Goal: Information Seeking & Learning: Check status

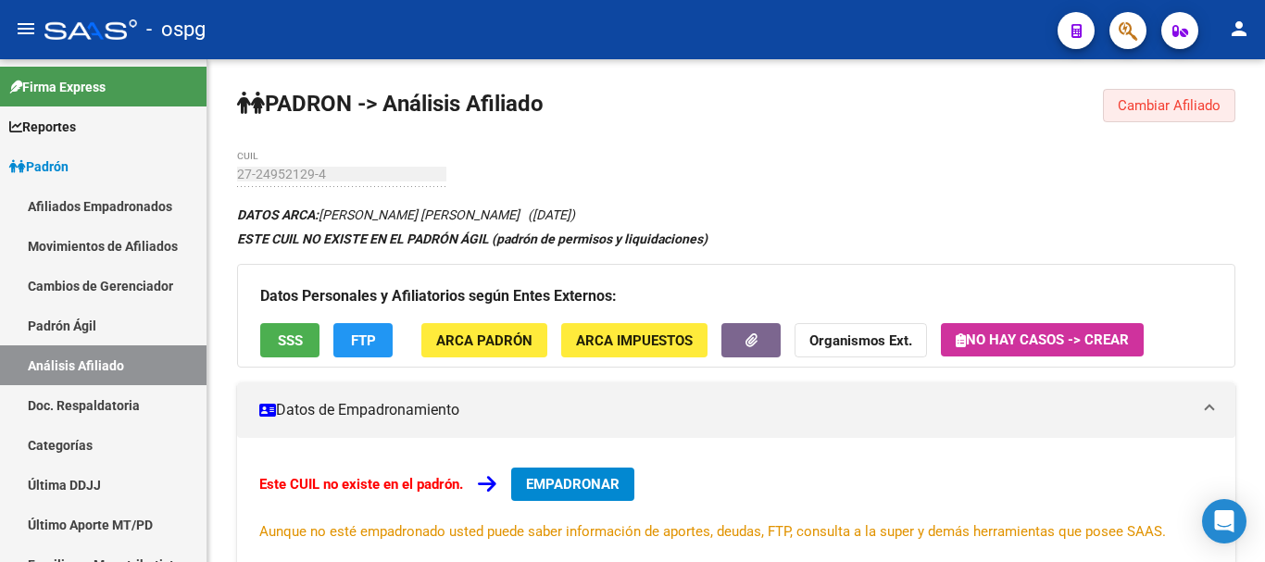
click at [1149, 112] on span "Cambiar Afiliado" at bounding box center [1168, 105] width 103 height 17
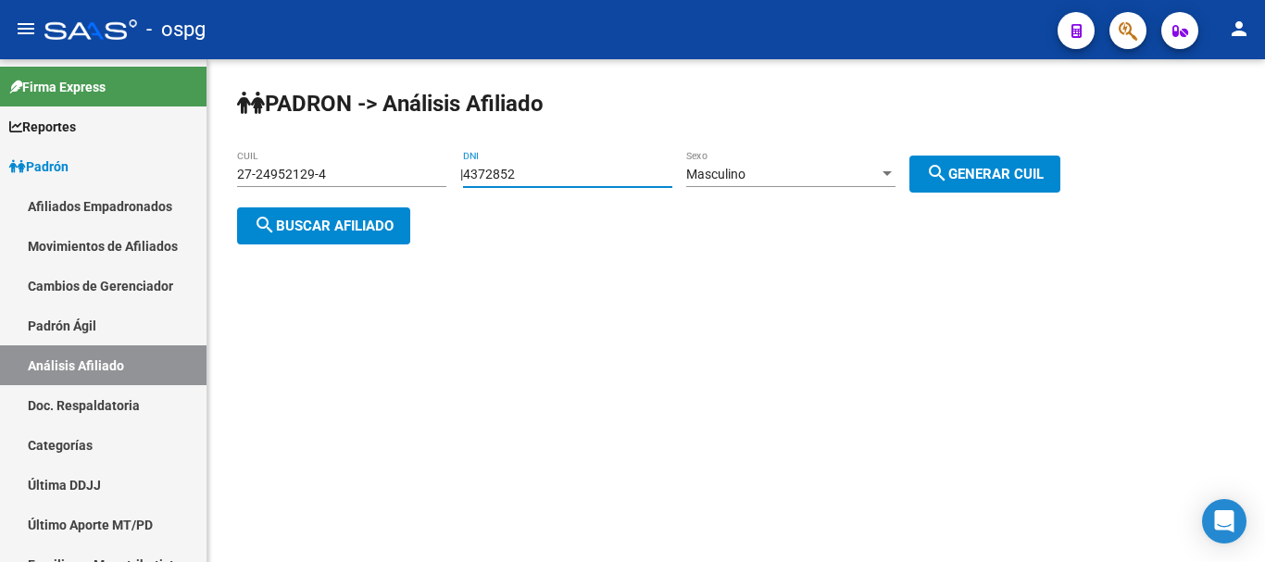
drag, startPoint x: 629, startPoint y: 168, endPoint x: 460, endPoint y: 186, distance: 169.5
click at [460, 186] on div "[PERSON_NAME] -> Análisis Afiliado 27-24952129-4 CUIL | 4372852 DNI Masculino S…" at bounding box center [735, 181] width 1057 height 244
paste input "1710253"
type input "17102532"
click at [1047, 163] on button "search Generar CUIL" at bounding box center [984, 174] width 151 height 37
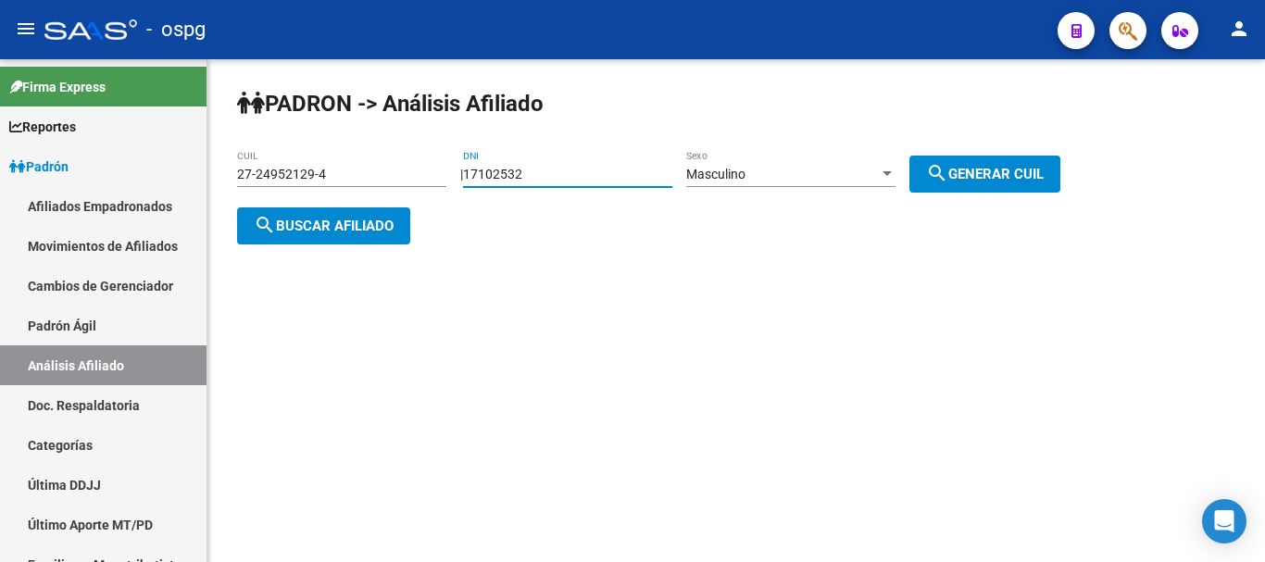
type input "20-17102532-0"
click at [357, 208] on div "[PERSON_NAME] -> Análisis Afiliado 20-17102532-0 CUIL | 17102532 DNI Masculino …" at bounding box center [735, 181] width 1057 height 244
click at [319, 227] on span "search Buscar afiliado" at bounding box center [324, 226] width 140 height 17
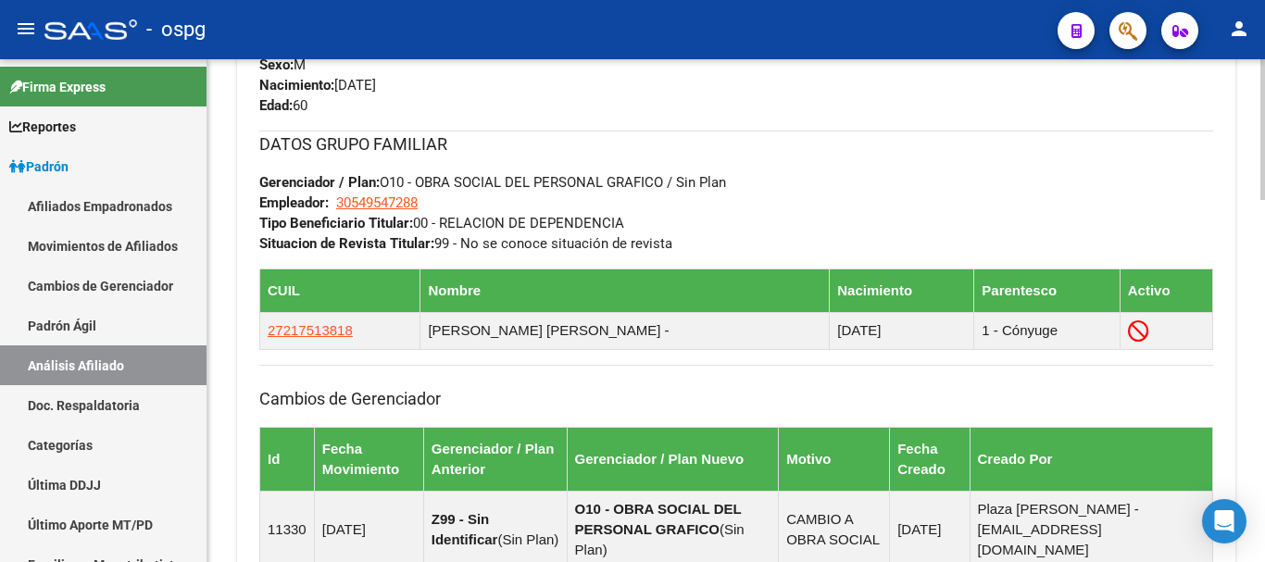
scroll to position [1294, 0]
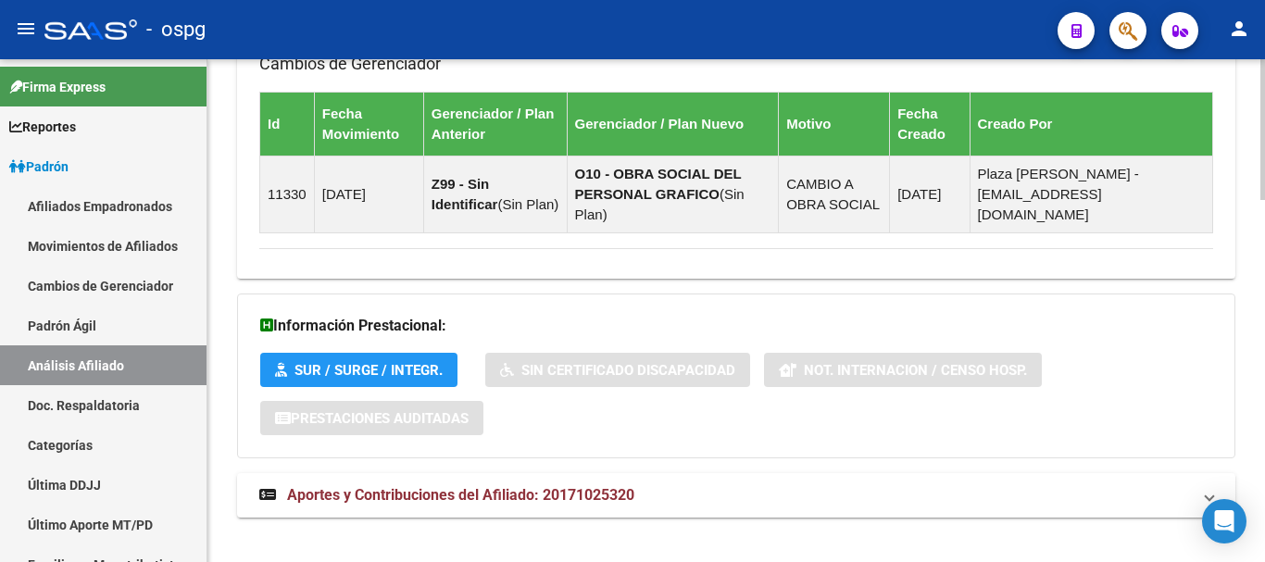
click at [1264, 546] on div at bounding box center [1262, 486] width 5 height 141
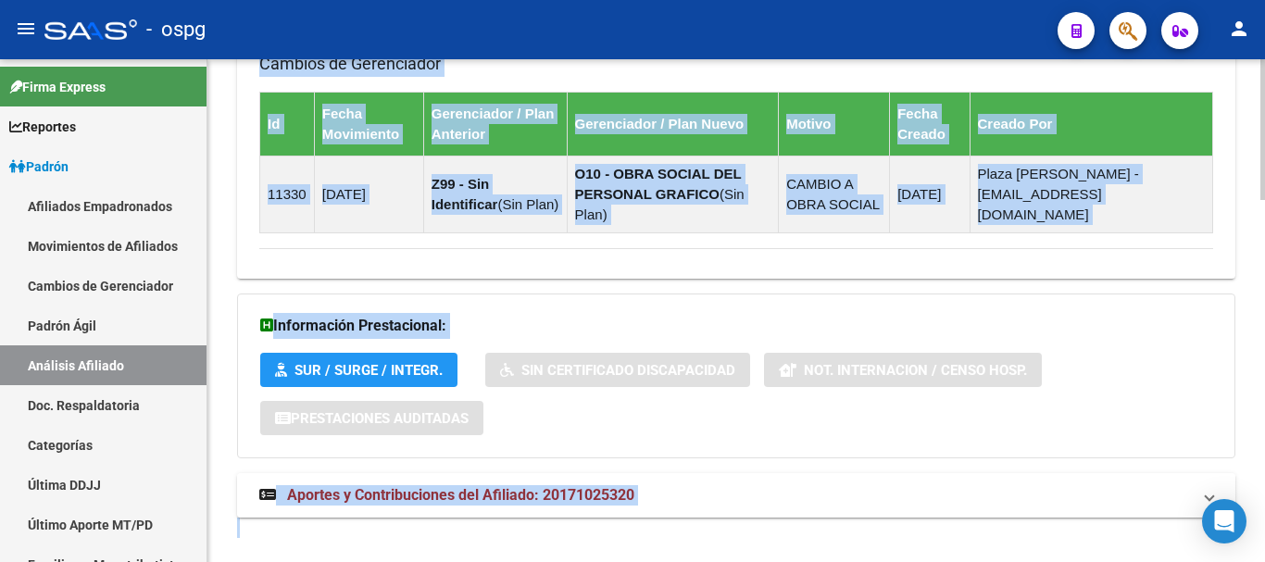
click at [916, 485] on mat-panel-title "Aportes y Contribuciones del Afiliado: 20171025320" at bounding box center [724, 495] width 931 height 20
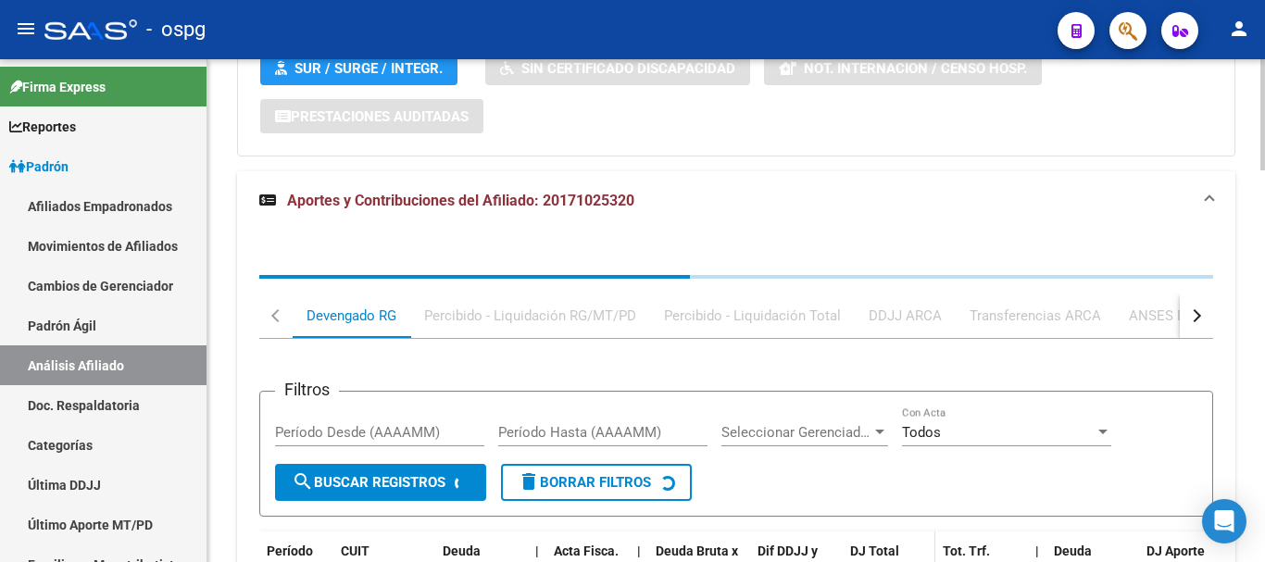
scroll to position [1771, 0]
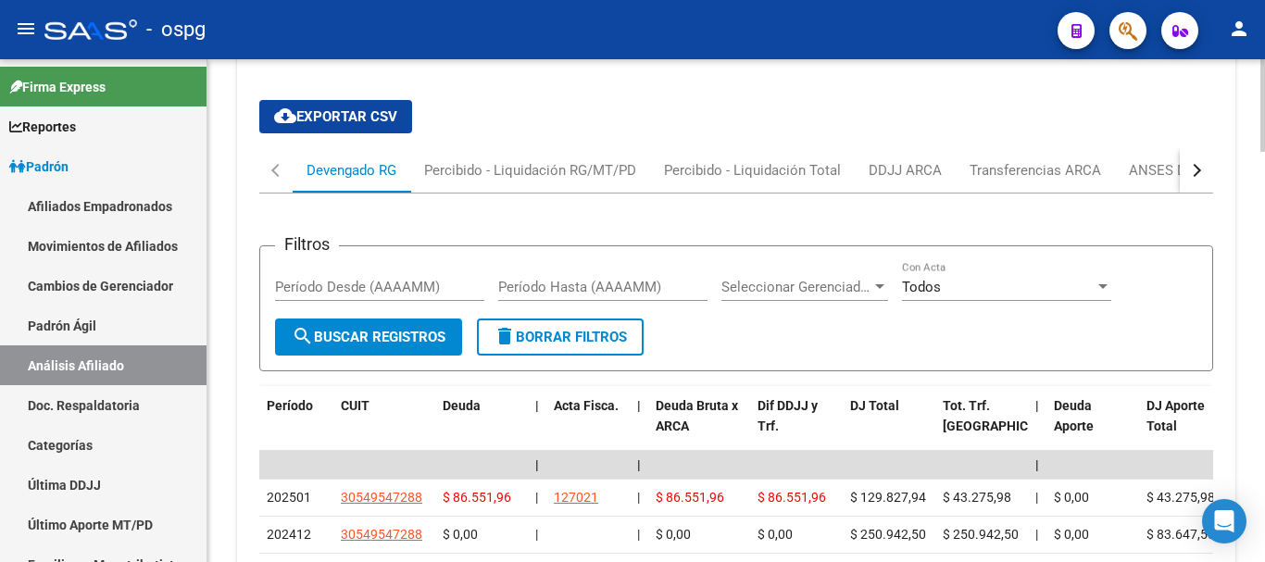
drag, startPoint x: 1139, startPoint y: 174, endPoint x: 1145, endPoint y: 166, distance: 10.6
click at [1141, 193] on div "Filtros Período Desde (AAAAMM) Período Hasta (AAAAMM) Seleccionar Gerenciador S…" at bounding box center [736, 554] width 954 height 722
click at [1151, 160] on div "ANSES Desempleo" at bounding box center [1188, 170] width 119 height 20
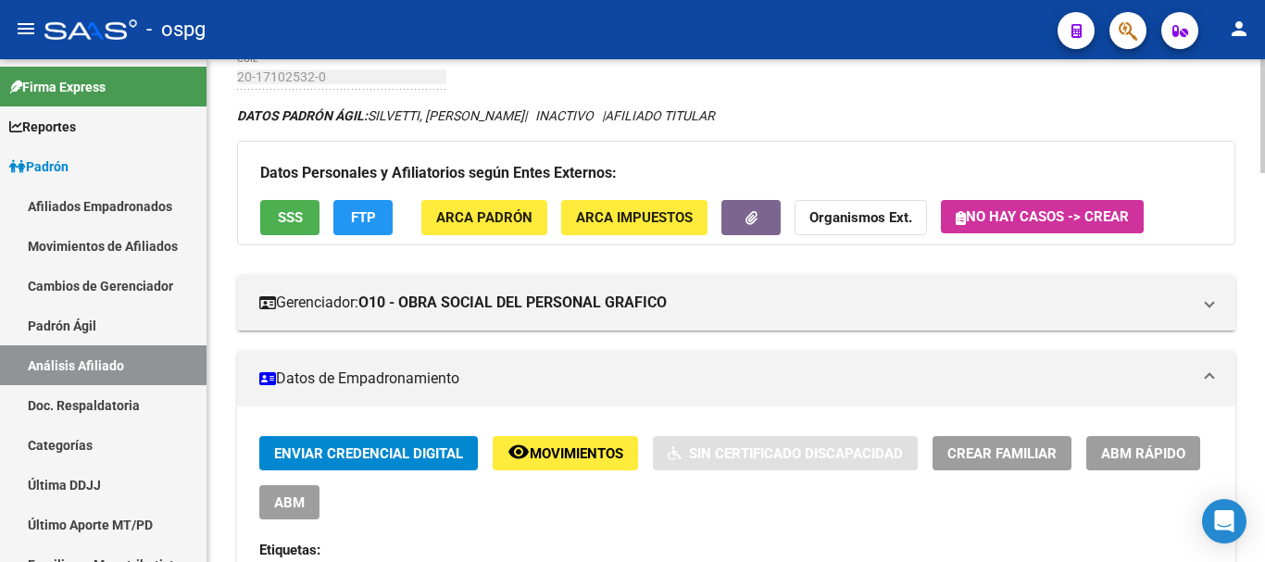
scroll to position [0, 0]
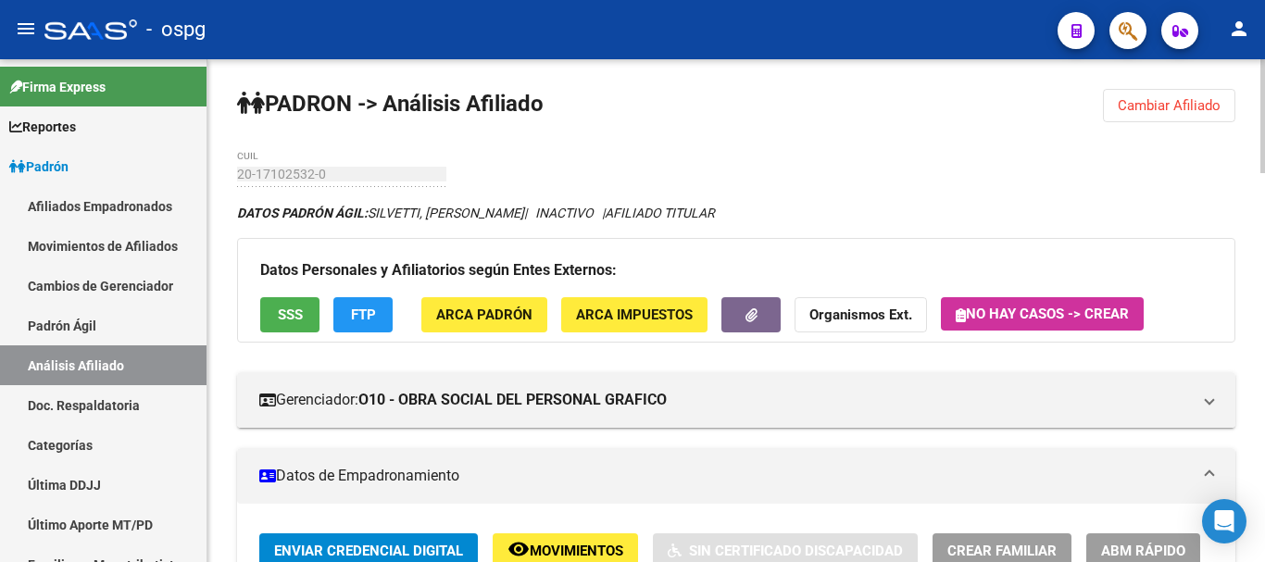
click at [1264, 48] on div "menu - ospg person Firma Express Reportes Ingresos Devengados Análisis Históric…" at bounding box center [632, 281] width 1265 height 562
click at [1212, 94] on button "Cambiar Afiliado" at bounding box center [1169, 105] width 132 height 33
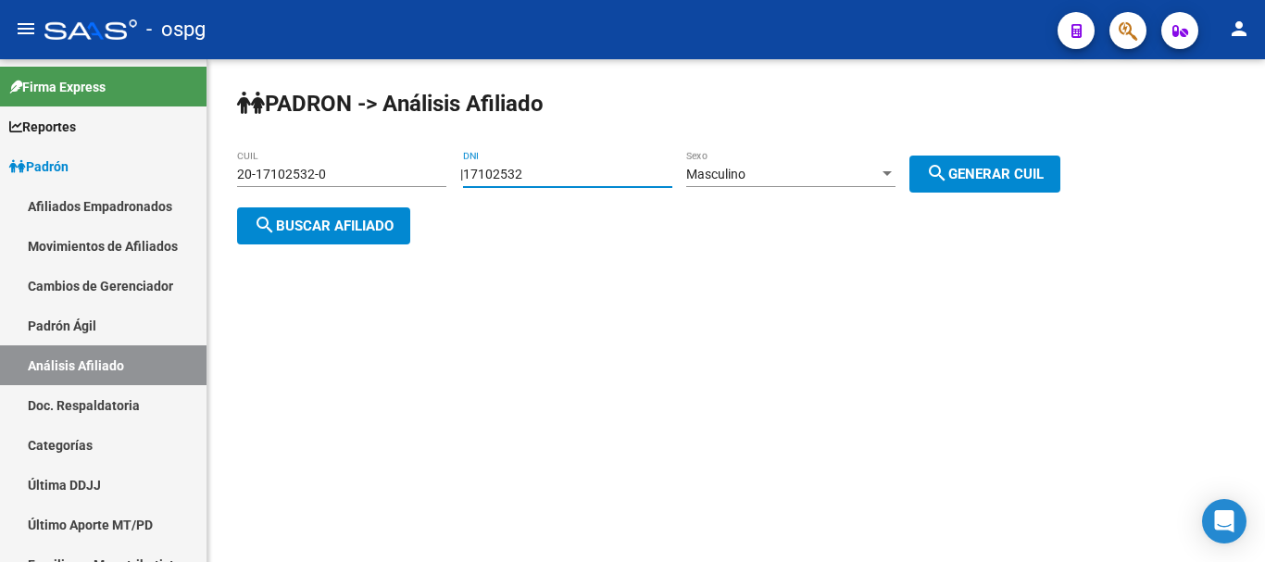
drag, startPoint x: 545, startPoint y: 179, endPoint x: 458, endPoint y: 171, distance: 87.3
click at [458, 171] on app-analisis-afiliado "[PERSON_NAME] -> Análisis Afiliado 20-17102532-0 CUIL | 17102532 DNI Masculino …" at bounding box center [655, 200] width 837 height 67
paste input "21100504"
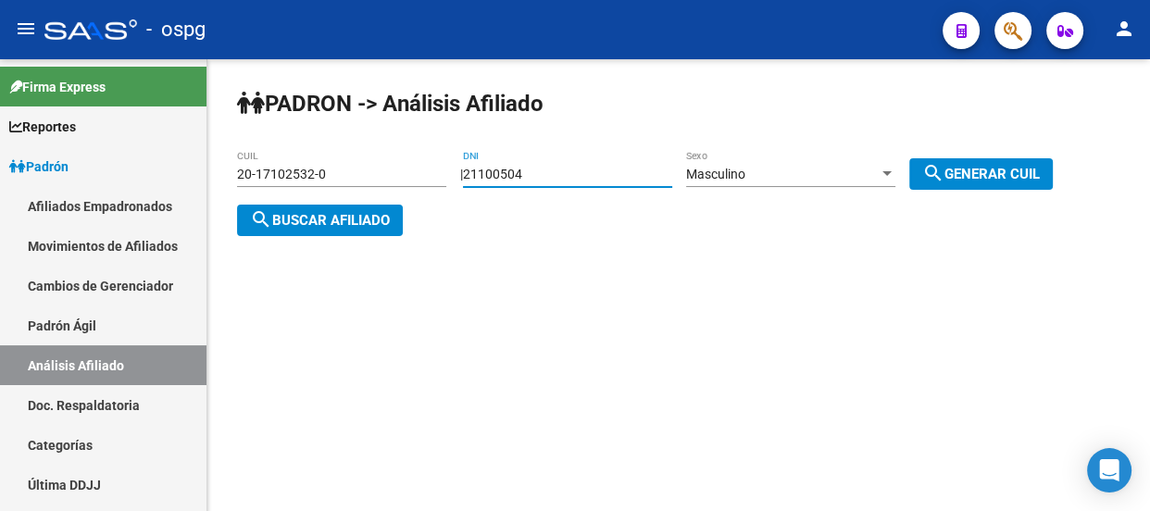
type input "21100504"
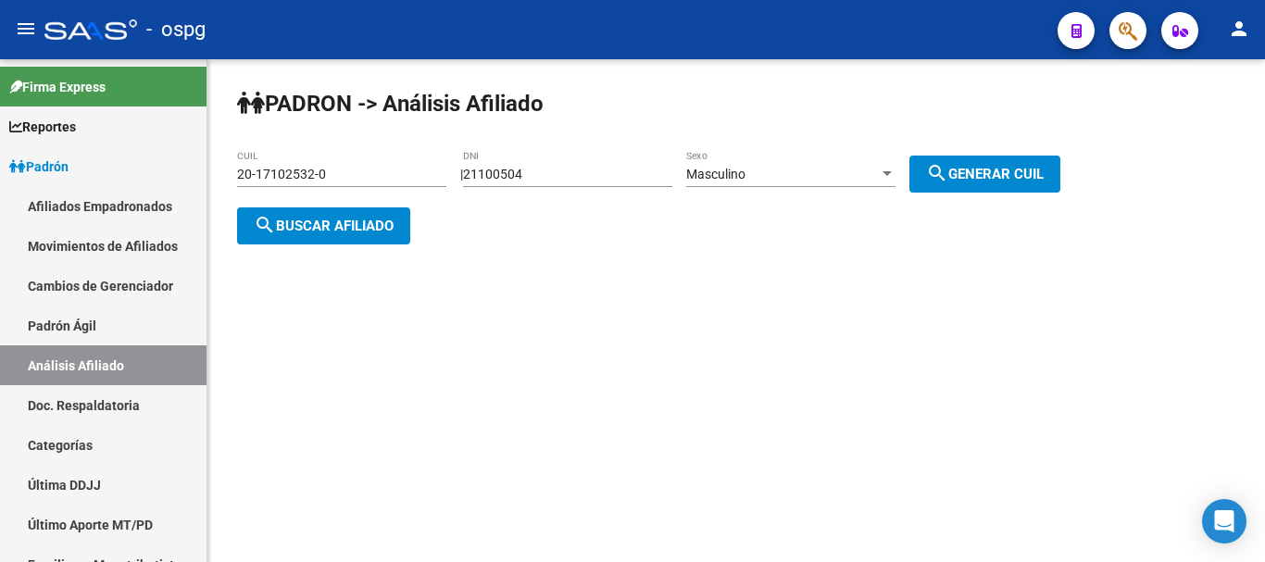
click at [1039, 174] on span "search Generar CUIL" at bounding box center [985, 174] width 118 height 17
type input "20-21100504-2"
click at [273, 214] on mat-icon "search" at bounding box center [265, 225] width 22 height 22
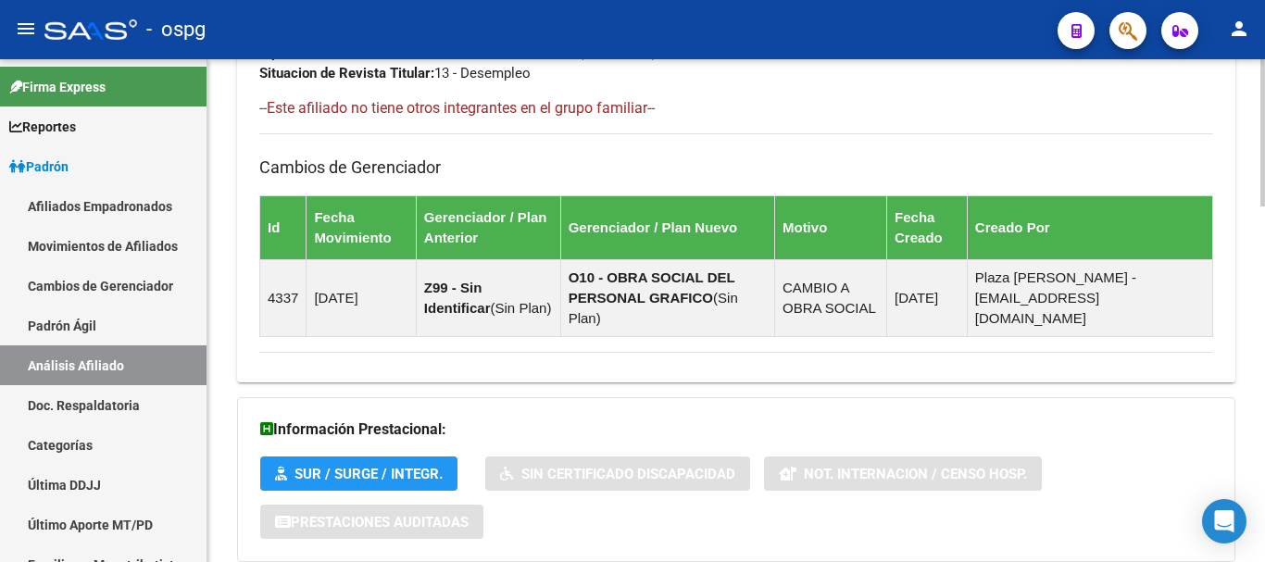
scroll to position [1213, 0]
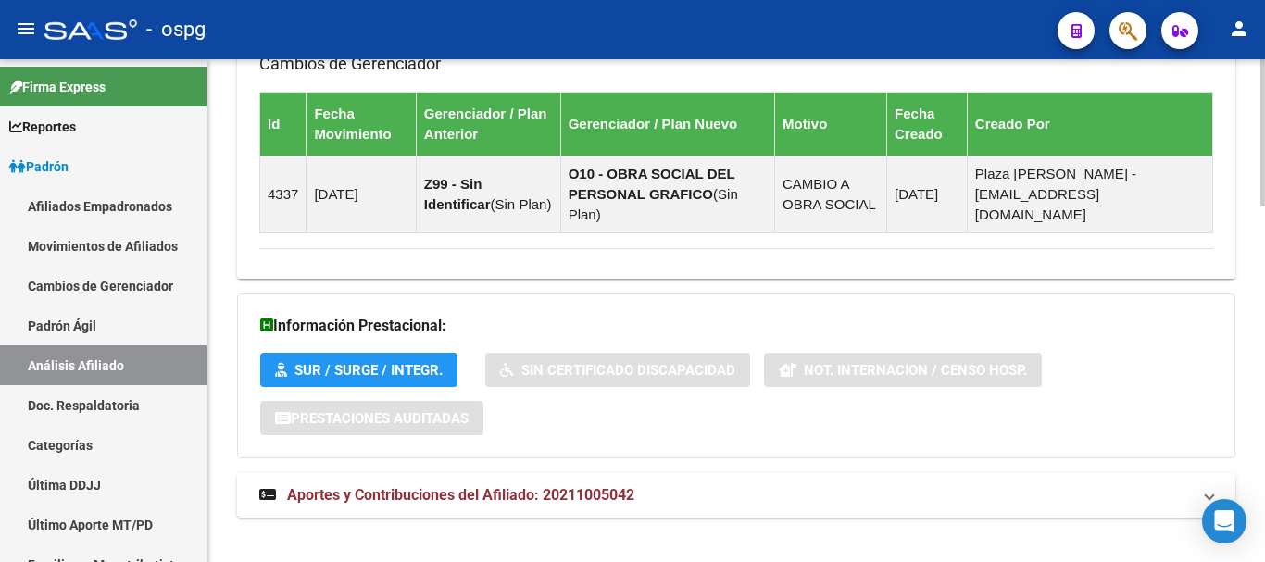
click at [1264, 561] on html "menu - ospg person Firma Express Reportes Ingresos Devengados Análisis Históric…" at bounding box center [632, 281] width 1265 height 562
click at [569, 486] on span "Aportes y Contribuciones del Afiliado: 20211005042" at bounding box center [460, 495] width 347 height 18
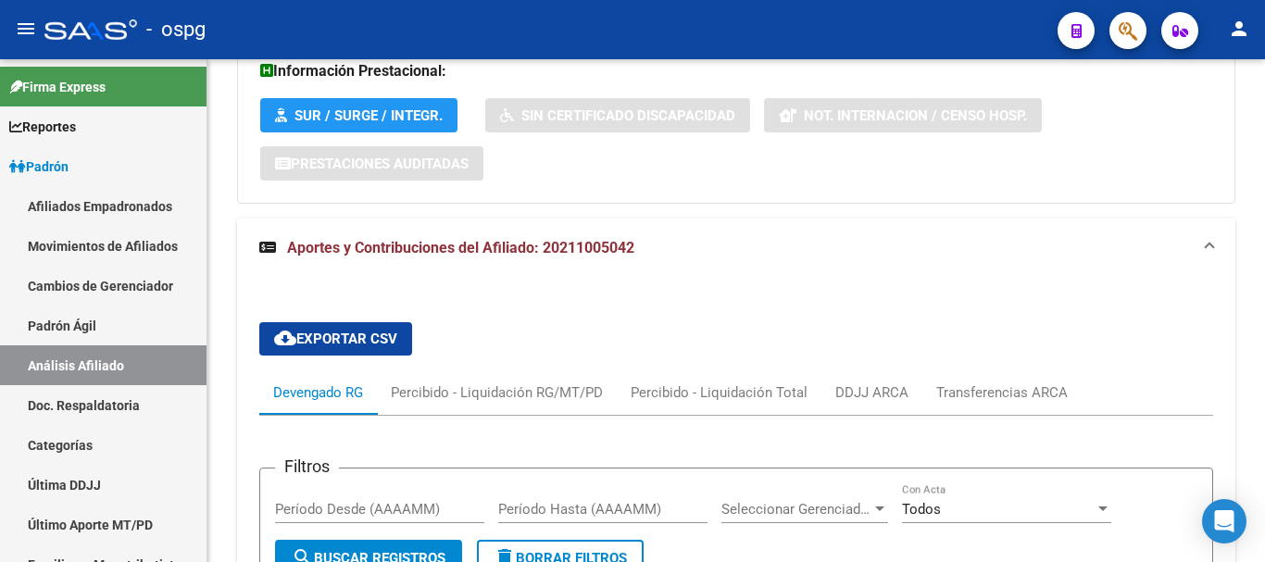
scroll to position [1506, 0]
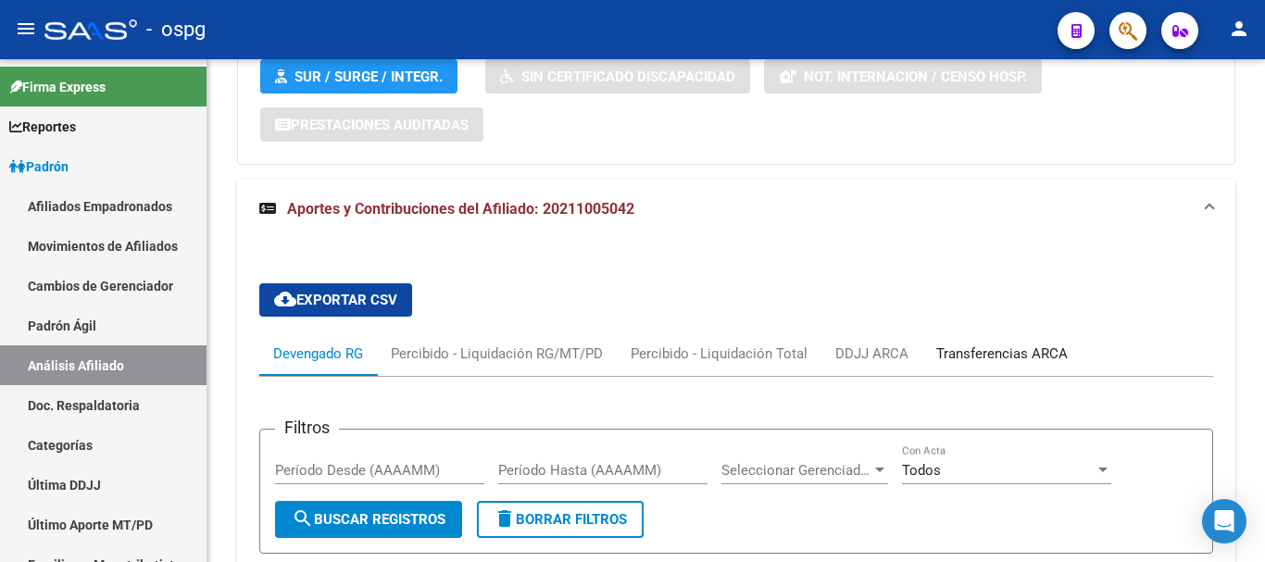
click at [1012, 343] on div "Transferencias ARCA" at bounding box center [1001, 353] width 131 height 20
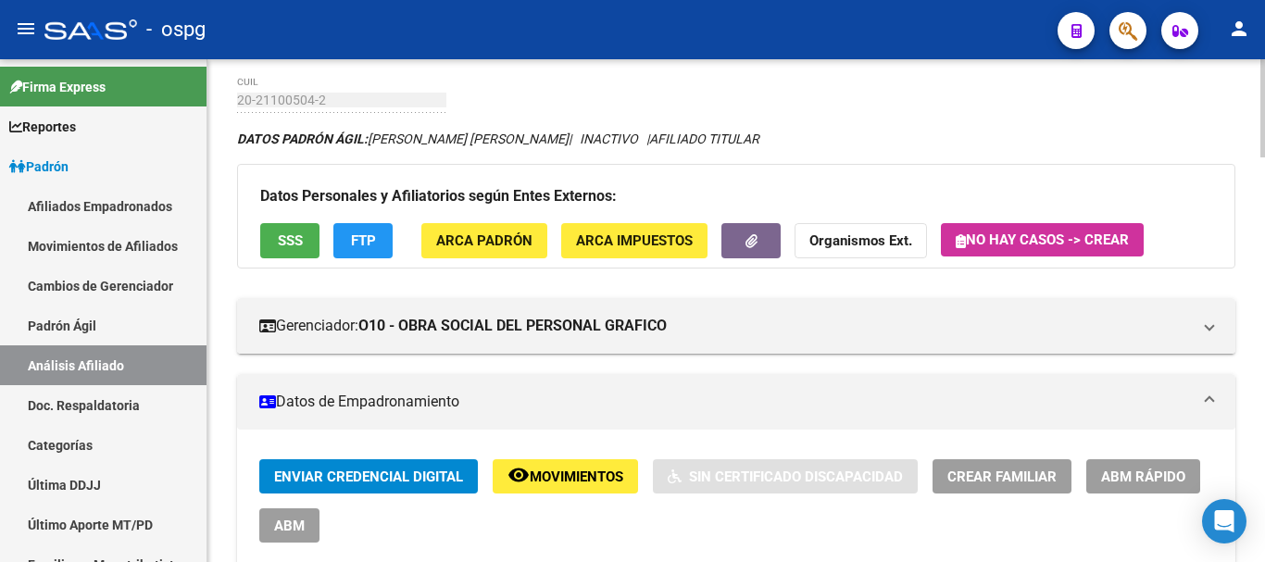
scroll to position [3, 0]
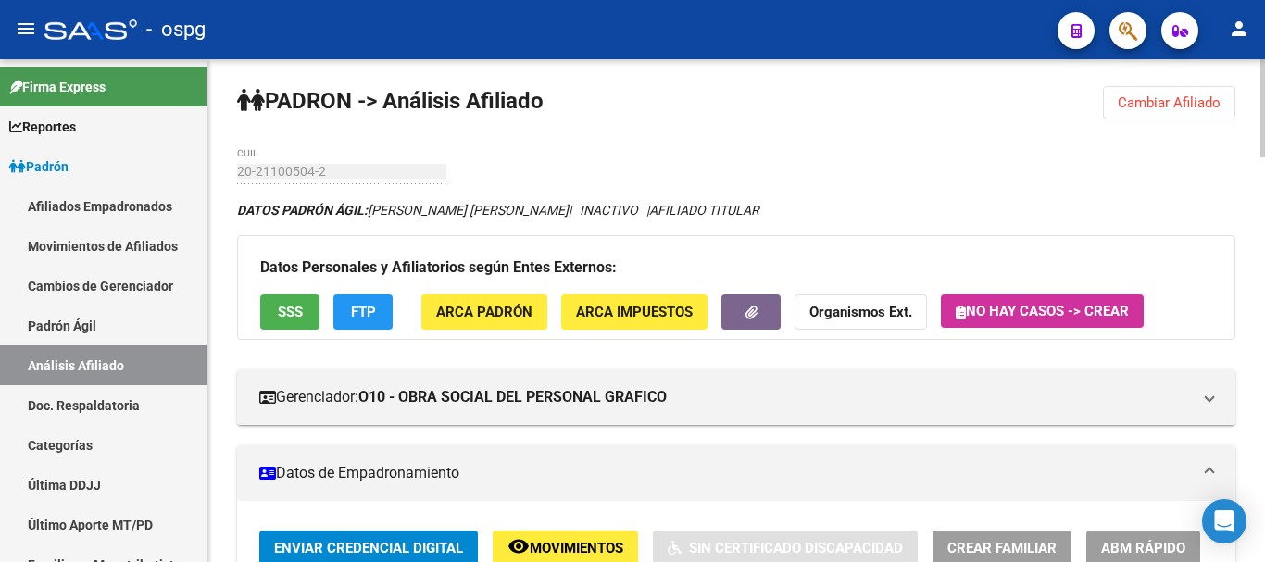
click at [1264, 94] on div at bounding box center [1262, 109] width 5 height 98
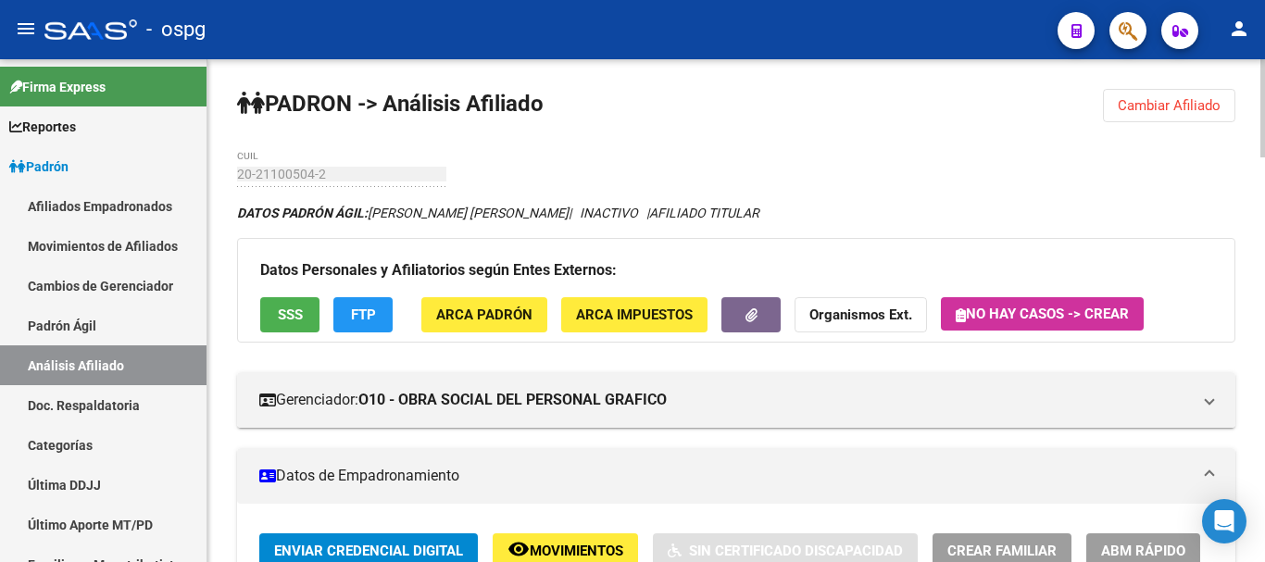
click at [1157, 103] on span "Cambiar Afiliado" at bounding box center [1168, 105] width 103 height 17
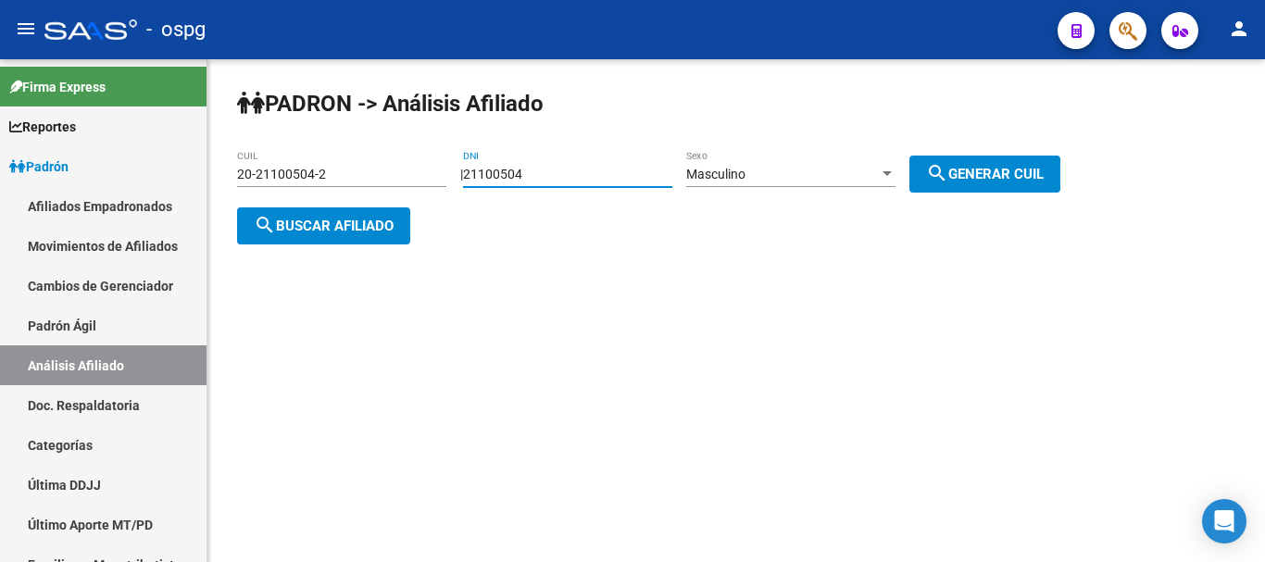
drag, startPoint x: 581, startPoint y: 174, endPoint x: 468, endPoint y: 187, distance: 114.6
click at [468, 187] on div "[PERSON_NAME] -> Análisis Afiliado 20-21100504-2 CUIL | 21100504 DNI Masculino …" at bounding box center [735, 181] width 1057 height 244
type input "29247419"
click at [944, 178] on button "search Generar CUIL" at bounding box center [984, 174] width 151 height 37
type input "23-29247419-9"
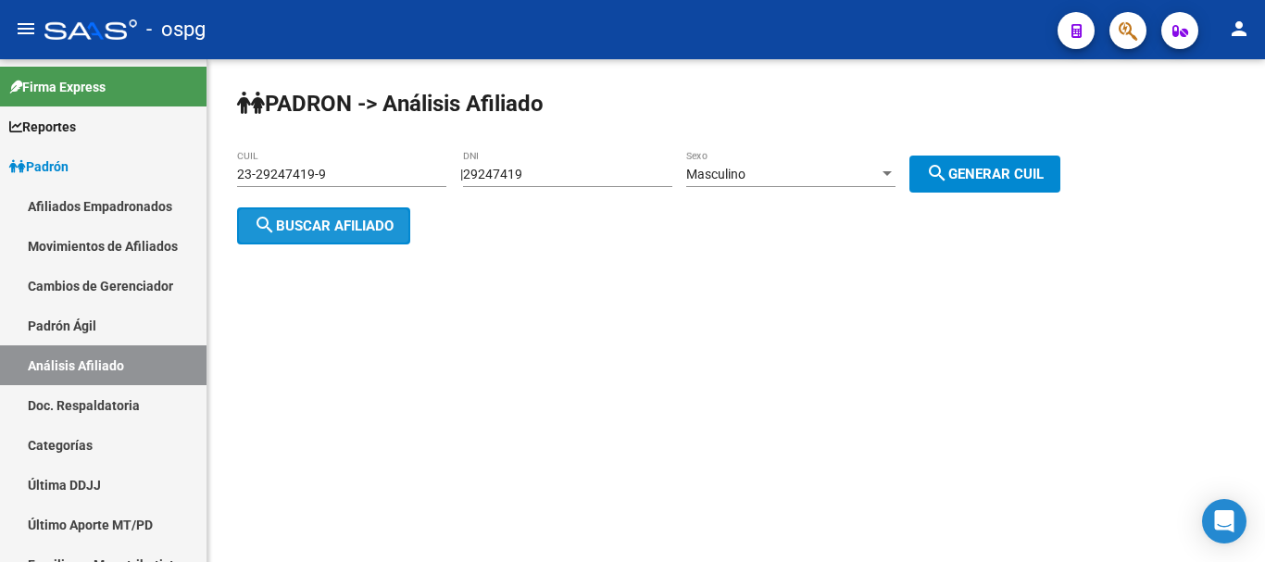
click at [284, 218] on span "search Buscar afiliado" at bounding box center [324, 226] width 140 height 17
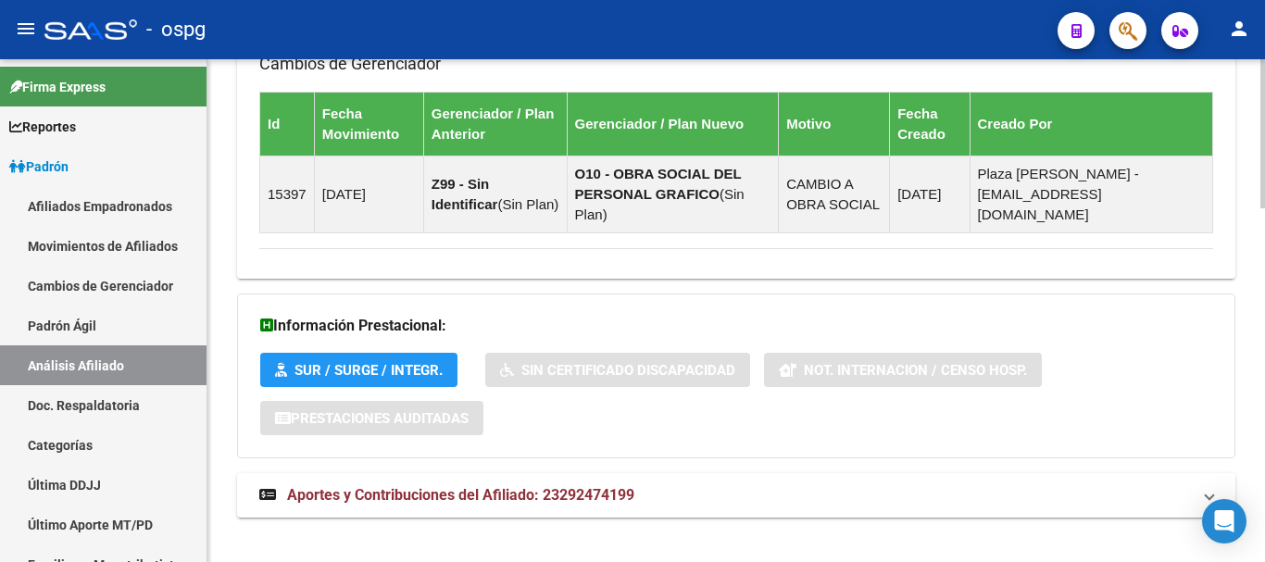
click at [1264, 561] on html "menu - ospg person Firma Express Reportes Ingresos Devengados Análisis Históric…" at bounding box center [632, 281] width 1265 height 562
click at [681, 473] on mat-expansion-panel-header "Aportes y Contribuciones del Afiliado: 23292474199" at bounding box center [736, 495] width 998 height 44
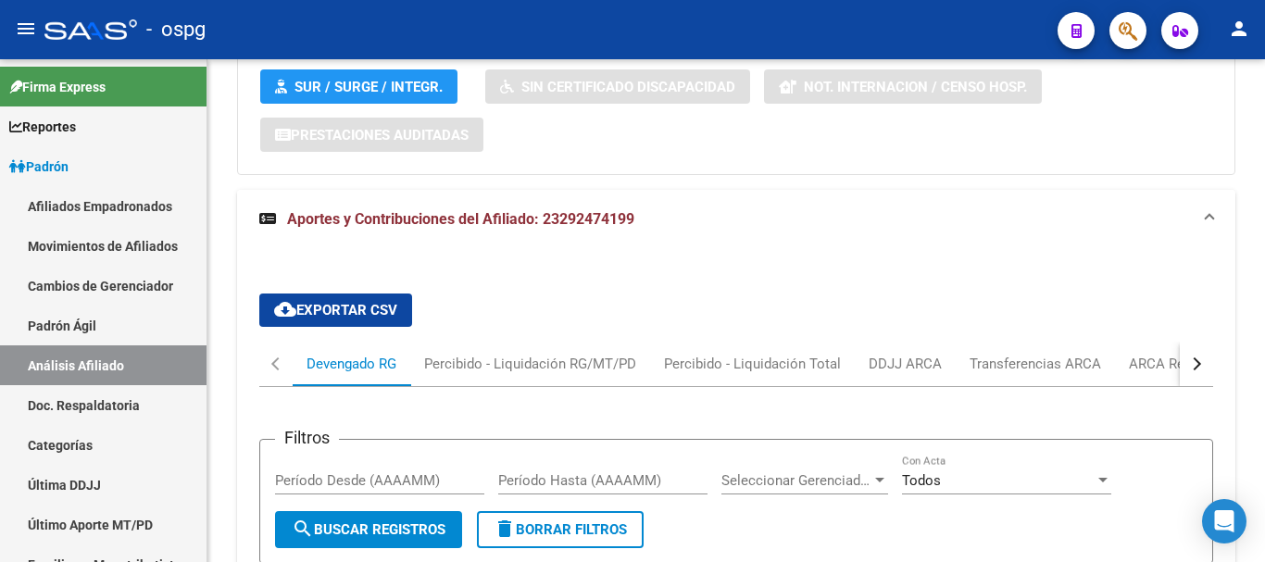
scroll to position [1486, 0]
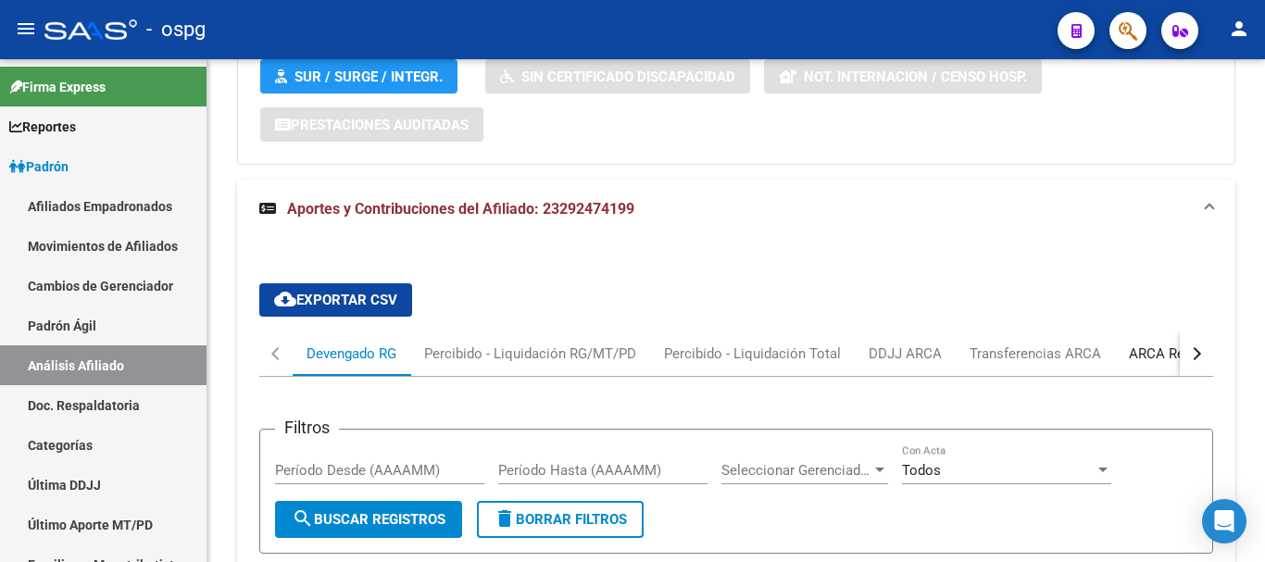
click at [1146, 343] on div "ARCA Relaciones Laborales" at bounding box center [1215, 353] width 173 height 20
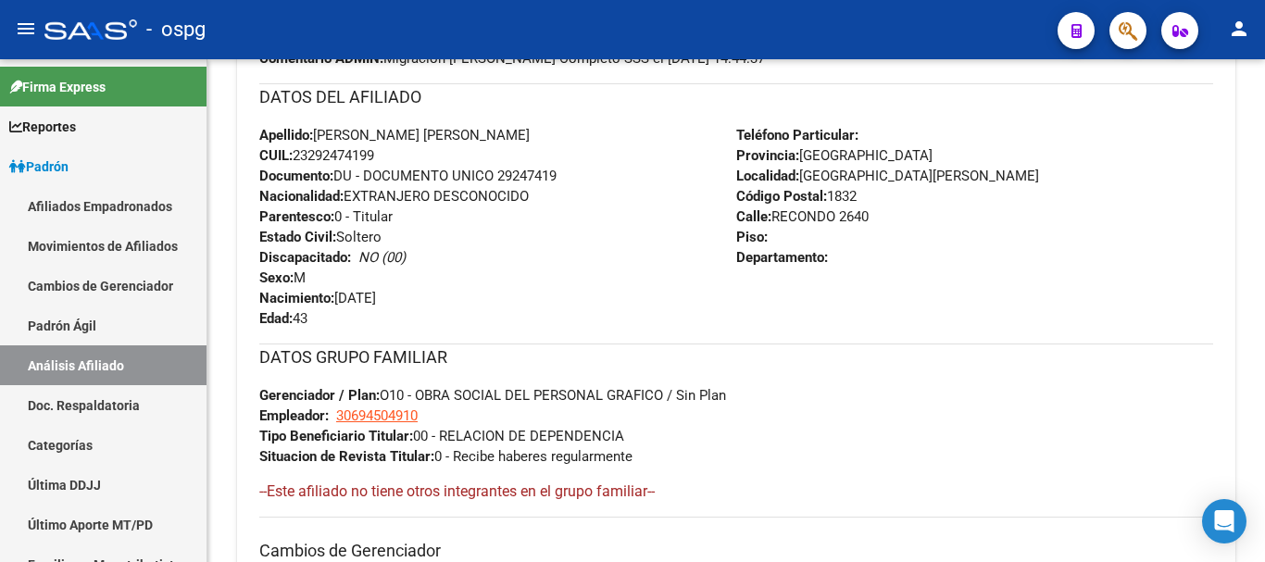
click at [1264, 131] on div at bounding box center [1262, 310] width 5 height 503
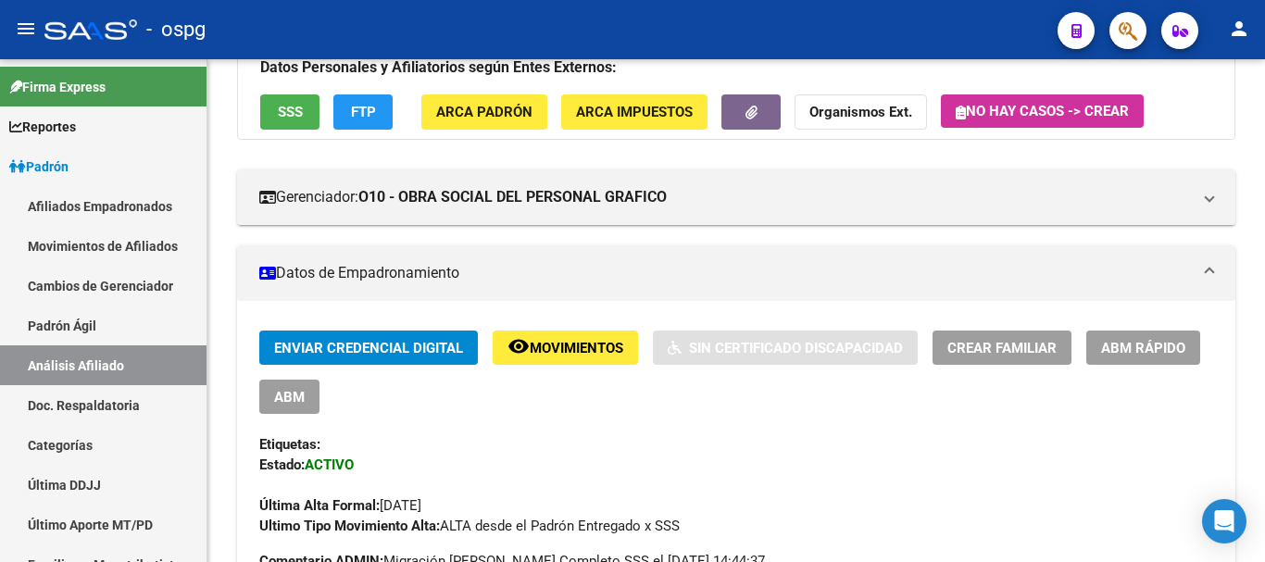
click at [1264, 127] on div at bounding box center [1262, 310] width 5 height 503
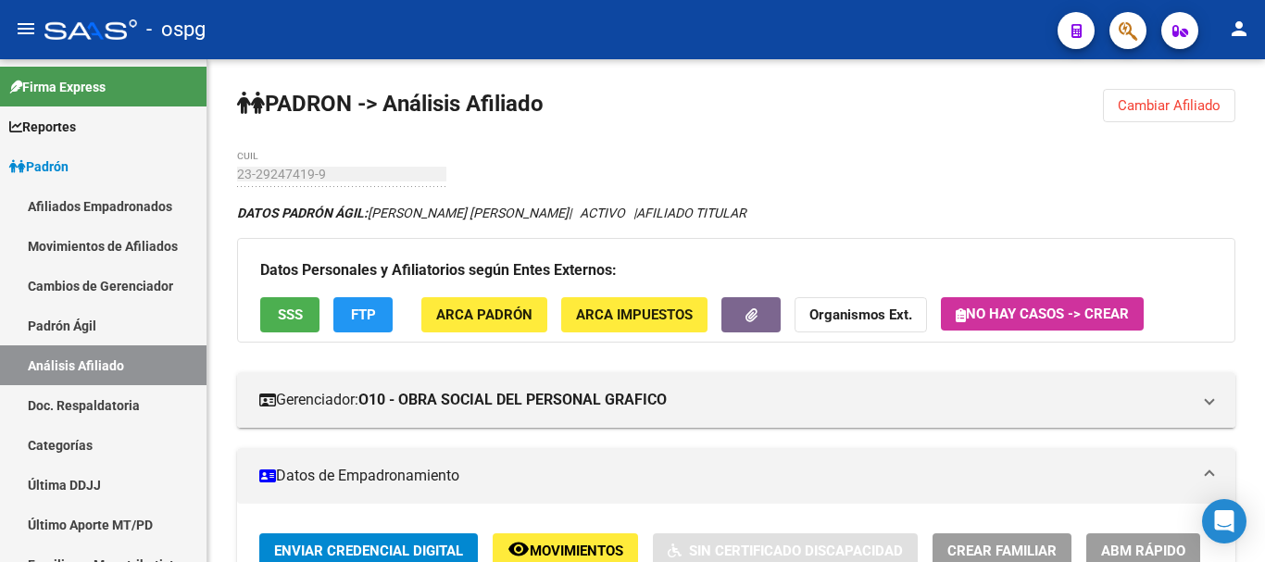
click at [1264, 44] on div "menu - ospg person Firma Express Reportes Ingresos Devengados Análisis Históric…" at bounding box center [632, 281] width 1265 height 562
click at [1147, 106] on span "Cambiar Afiliado" at bounding box center [1168, 105] width 103 height 17
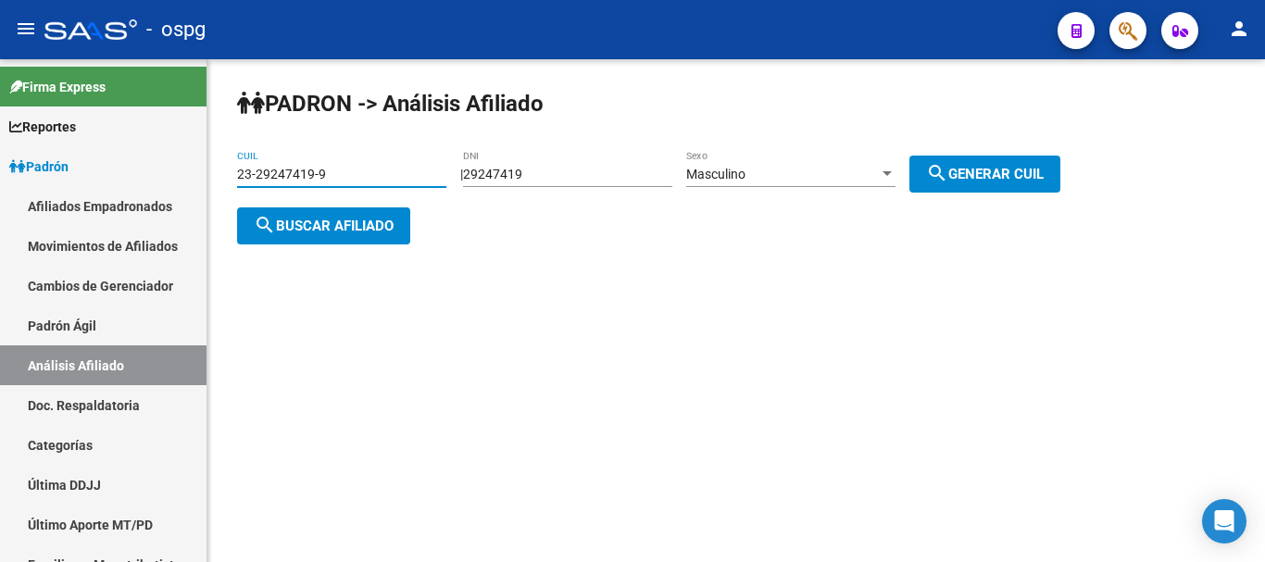
click at [388, 168] on input "23-29247419-9" at bounding box center [341, 175] width 209 height 16
drag, startPoint x: 544, startPoint y: 163, endPoint x: 466, endPoint y: 176, distance: 79.8
click at [466, 176] on div "| 29247419 DNI Masculino Sexo search Generar CUIL" at bounding box center [767, 174] width 614 height 15
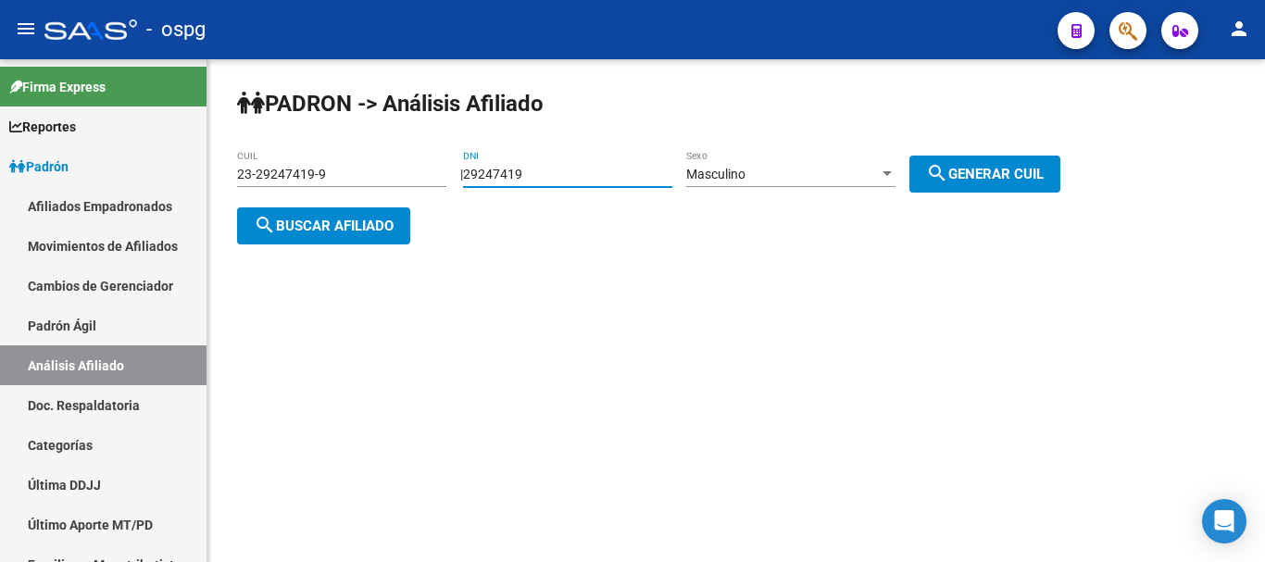
drag, startPoint x: 518, startPoint y: 170, endPoint x: 718, endPoint y: 185, distance: 200.5
click at [718, 181] on div "| 29247419 DNI Masculino Sexo search Generar CUIL" at bounding box center [767, 174] width 614 height 15
type input "2"
type input "70698300"
click at [854, 169] on div "Masculino" at bounding box center [782, 175] width 193 height 16
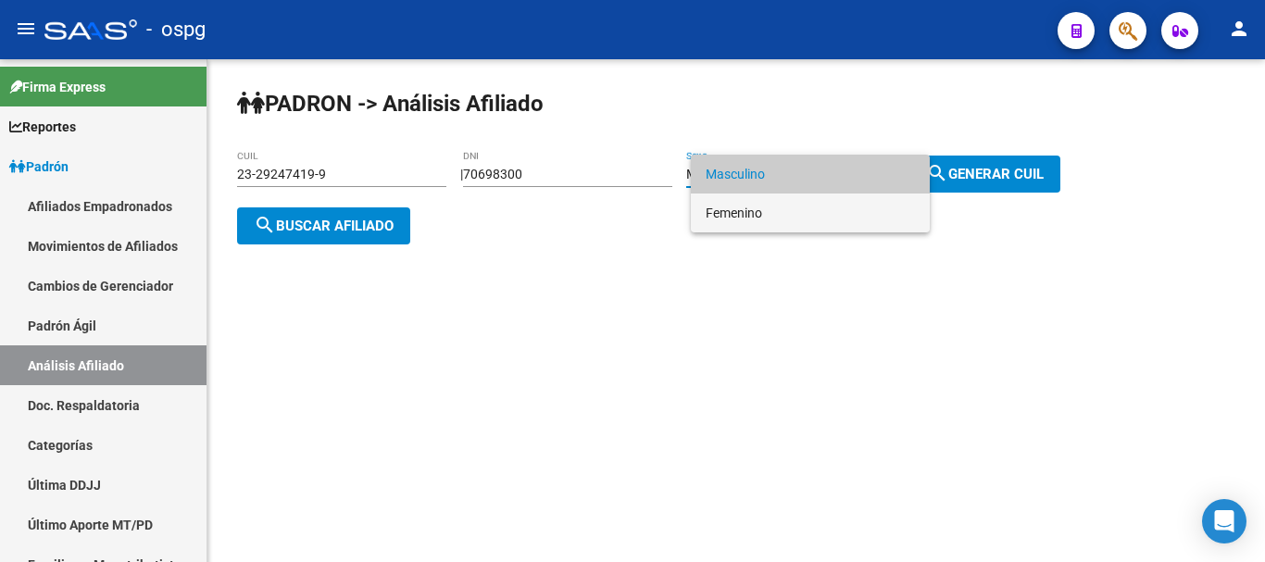
drag, startPoint x: 854, startPoint y: 169, endPoint x: 860, endPoint y: 208, distance: 39.4
click at [859, 208] on div "Masculino Femenino" at bounding box center [810, 194] width 239 height 78
click at [863, 208] on span "Femenino" at bounding box center [809, 212] width 209 height 39
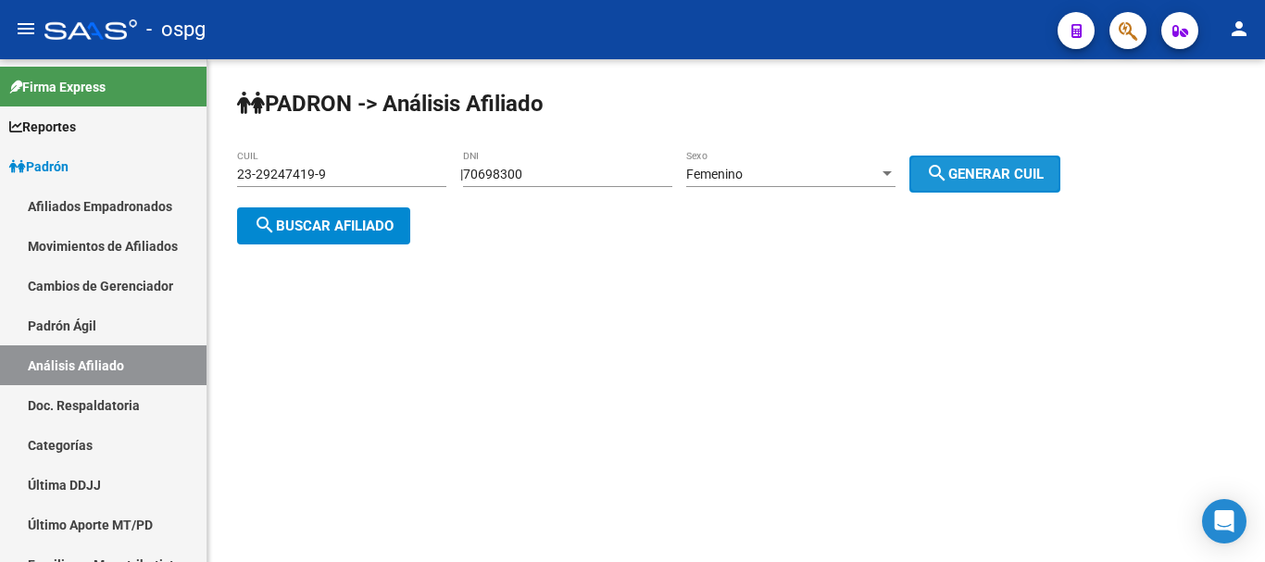
click at [975, 161] on button "search Generar CUIL" at bounding box center [984, 174] width 151 height 37
click at [214, 228] on div "[PERSON_NAME] -> Análisis Afiliado 27-70698300-2 CUIL | 70698300 DNI Femenino S…" at bounding box center [735, 181] width 1057 height 244
click at [321, 202] on div "27-70698300-2 CUIL" at bounding box center [341, 176] width 209 height 53
click at [325, 210] on button "search Buscar afiliado" at bounding box center [323, 225] width 173 height 37
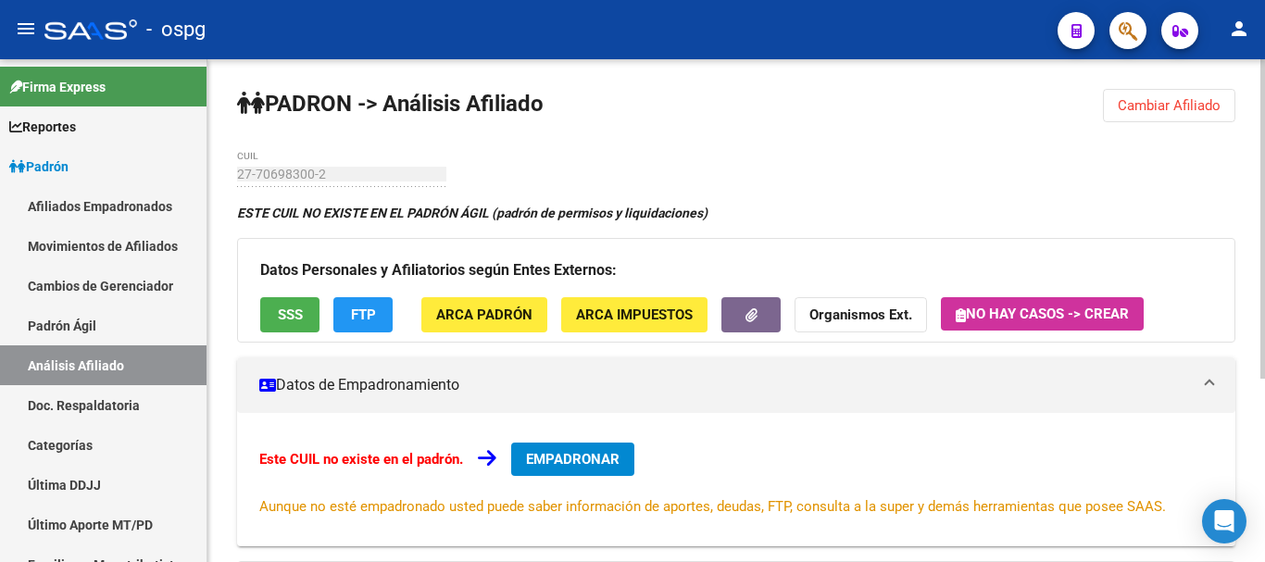
drag, startPoint x: 366, startPoint y: 317, endPoint x: 655, endPoint y: 258, distance: 294.7
click at [879, 180] on div "[PERSON_NAME] -> Análisis Afiliado Cambiar Afiliado 27-70698300-2 CUIL ESTE CUI…" at bounding box center [735, 454] width 1057 height 791
click at [473, 170] on div "[PERSON_NAME] -> Análisis Afiliado Cambiar Afiliado 27-70698300-2 CUIL ESTE CUI…" at bounding box center [735, 454] width 1057 height 791
click at [299, 323] on span "SSS" at bounding box center [290, 315] width 25 height 17
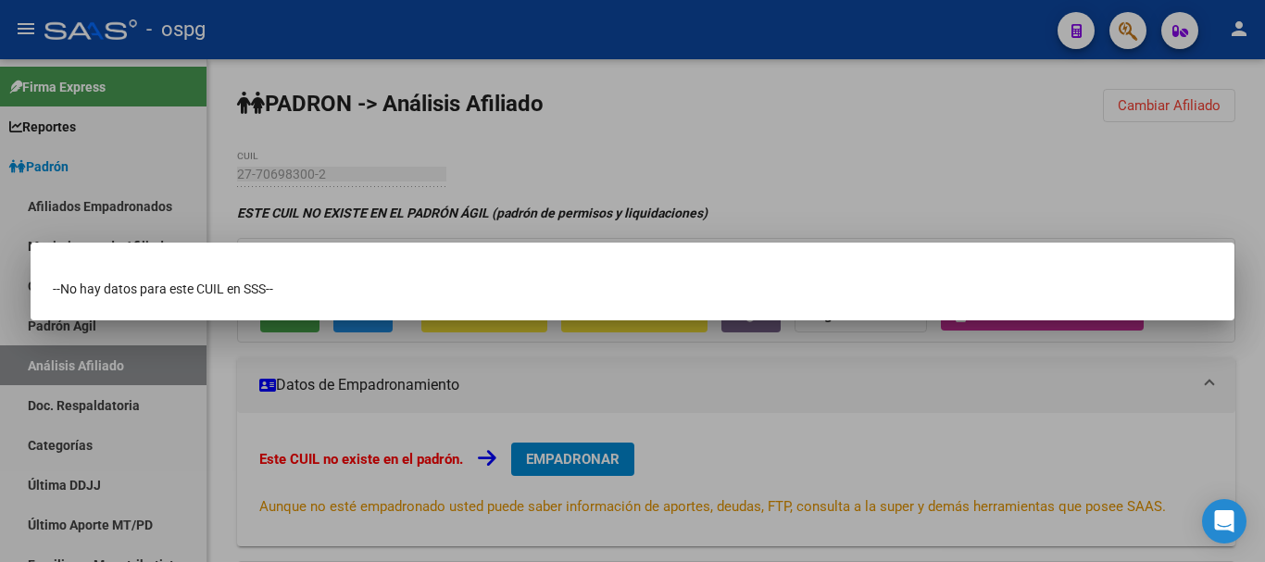
click at [732, 137] on div at bounding box center [632, 281] width 1265 height 562
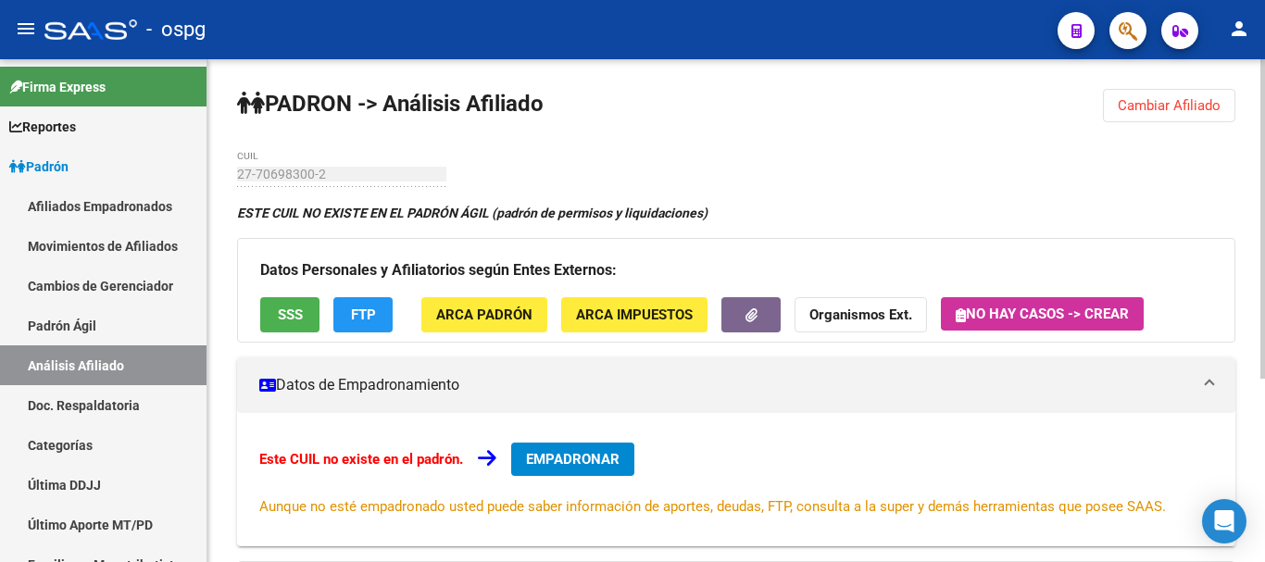
click at [867, 321] on strong "Organismos Ext." at bounding box center [860, 315] width 103 height 17
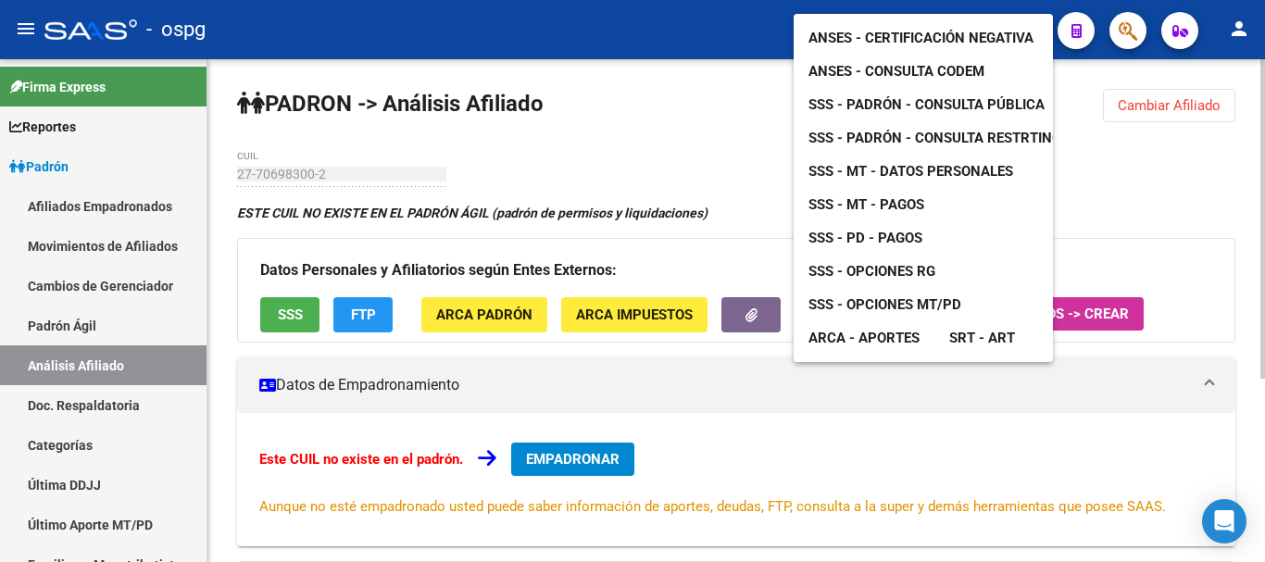
drag, startPoint x: 540, startPoint y: 219, endPoint x: 536, endPoint y: 171, distance: 48.3
click at [540, 219] on div at bounding box center [632, 281] width 1265 height 562
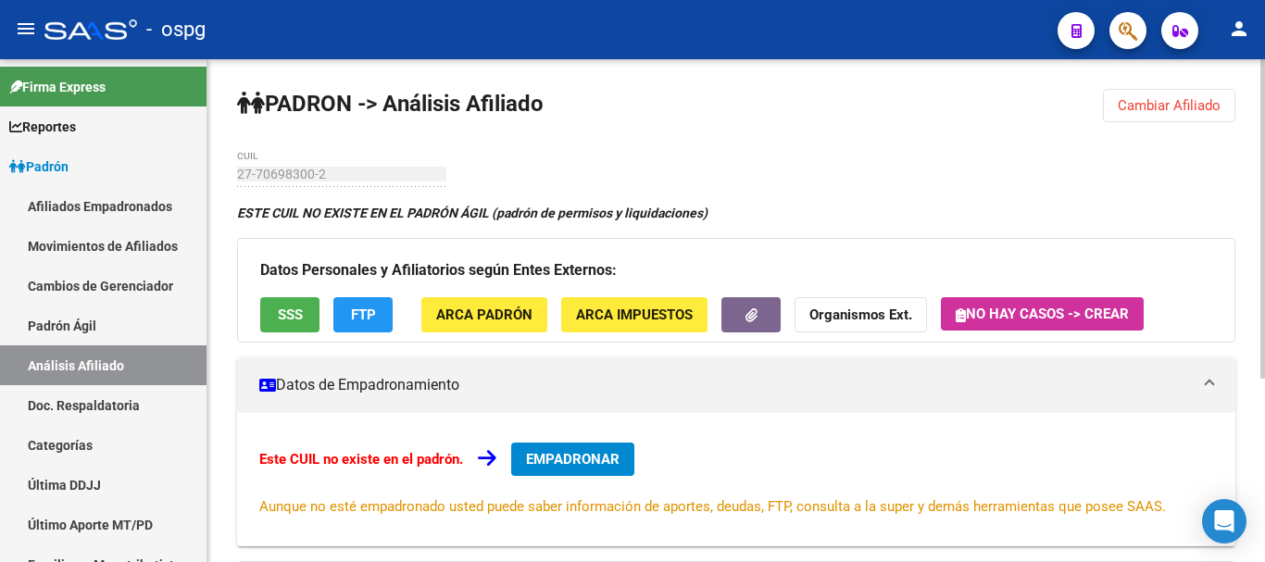
click at [1183, 98] on span "Cambiar Afiliado" at bounding box center [1168, 105] width 103 height 17
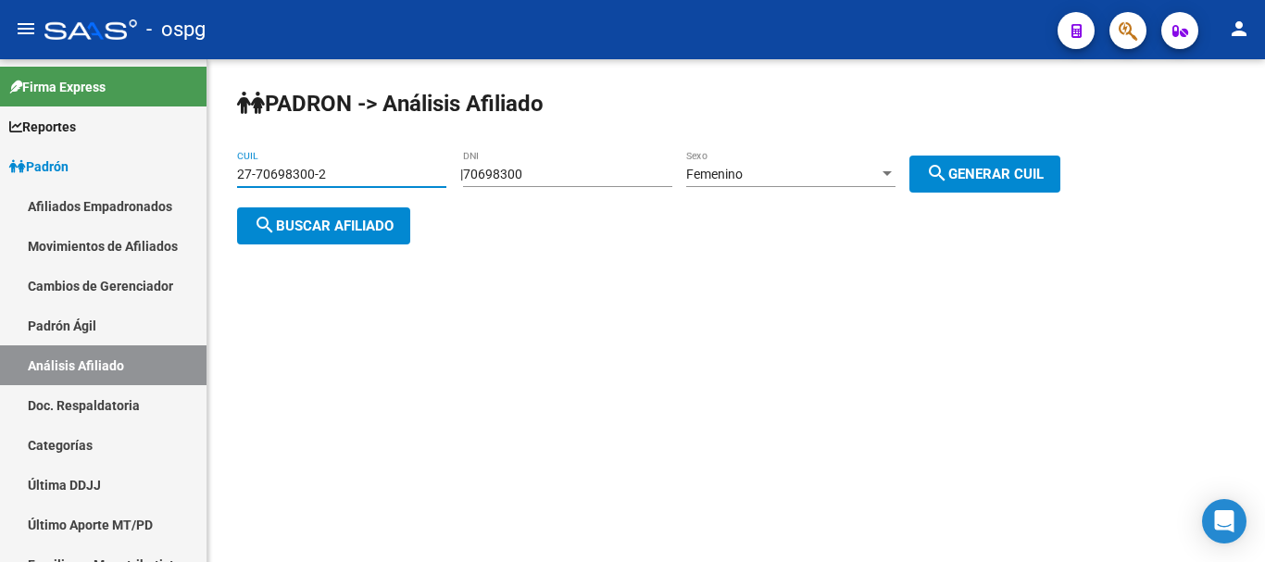
click at [244, 173] on input "27-70698300-2" at bounding box center [341, 175] width 209 height 16
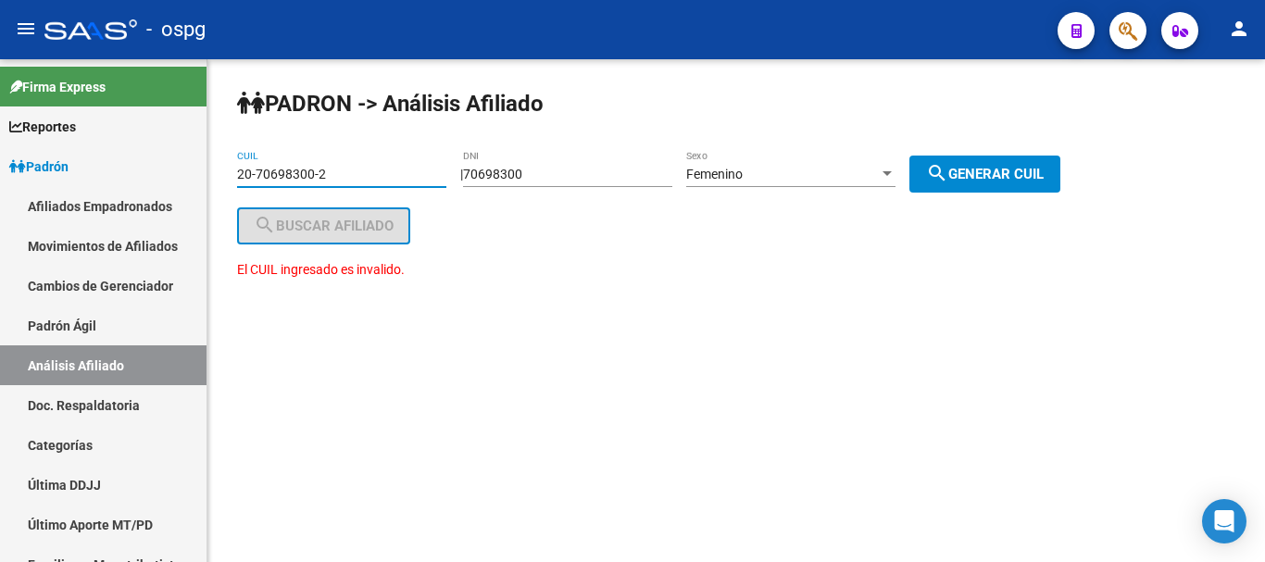
drag, startPoint x: 316, startPoint y: 174, endPoint x: 328, endPoint y: 167, distance: 14.1
click at [325, 171] on input "20-70698300-2" at bounding box center [341, 175] width 209 height 16
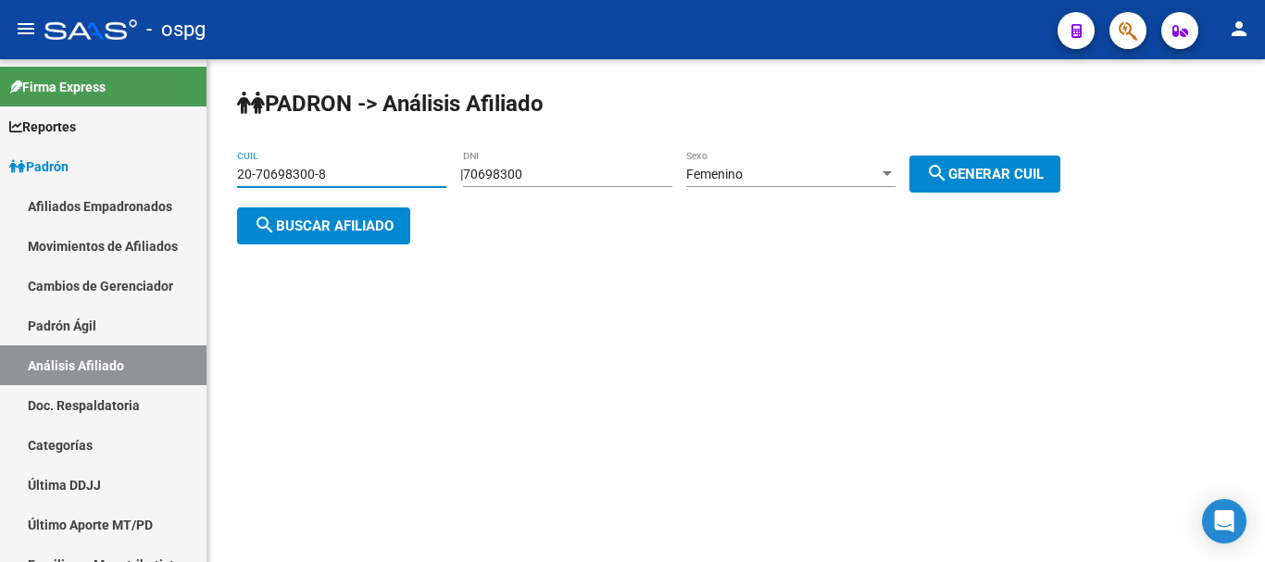
type input "20-70698300-8"
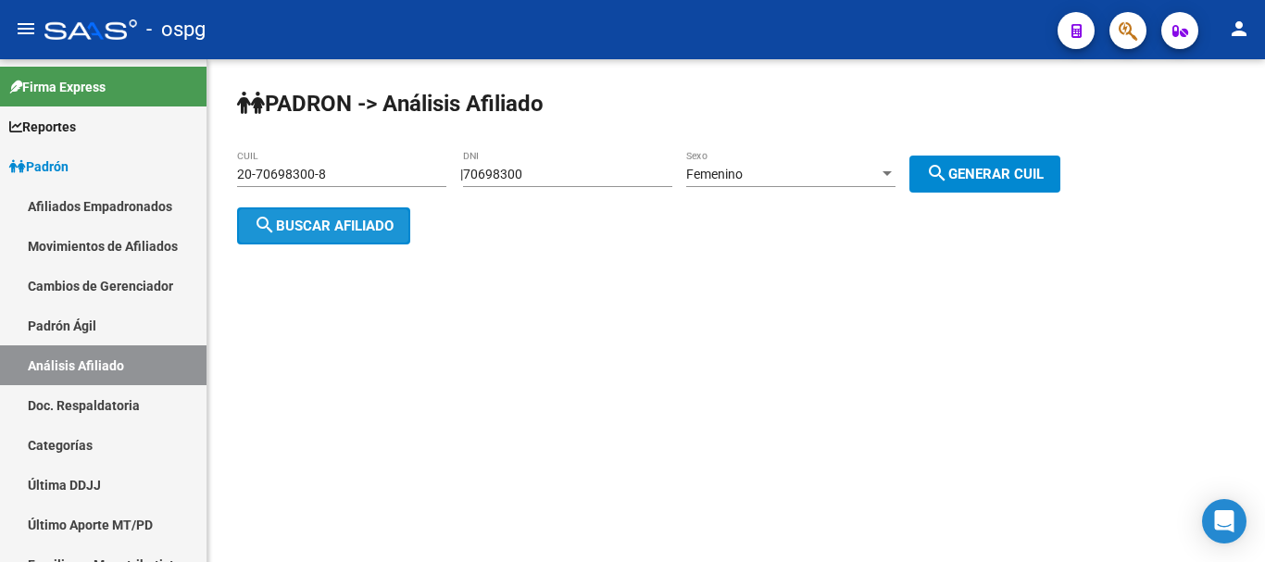
click at [279, 226] on span "search Buscar afiliado" at bounding box center [324, 226] width 140 height 17
